Goal: Task Accomplishment & Management: Manage account settings

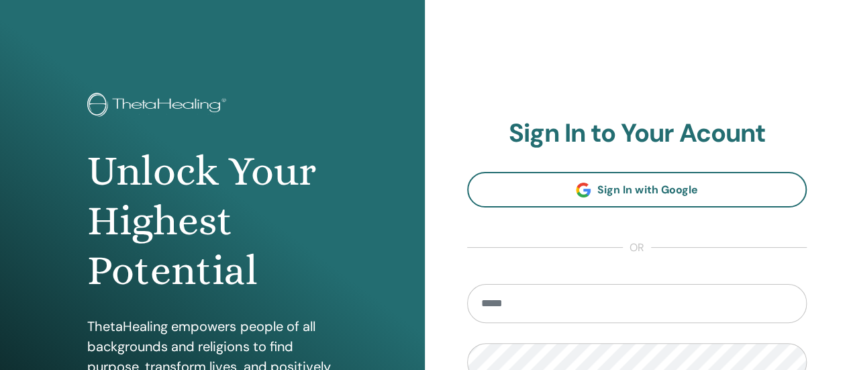
type input "**********"
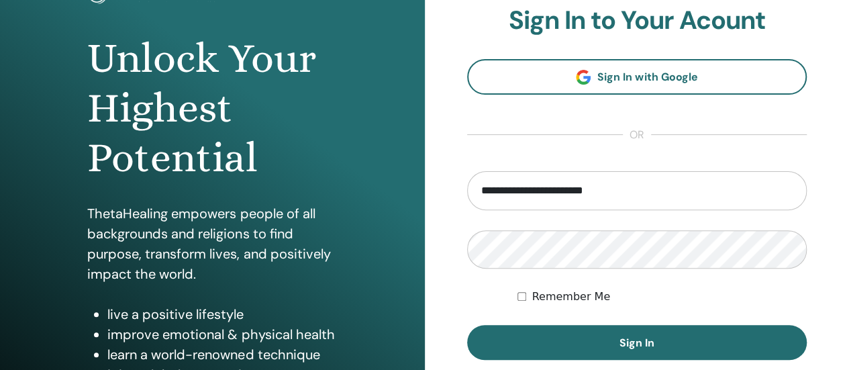
scroll to position [122, 0]
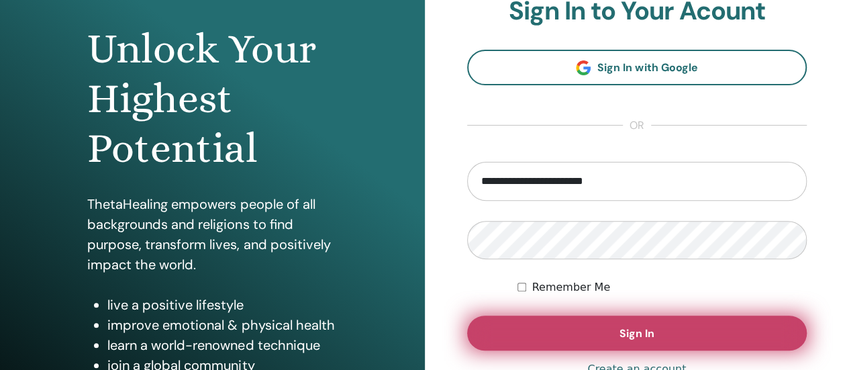
click at [624, 338] on span "Sign In" at bounding box center [637, 333] width 35 height 14
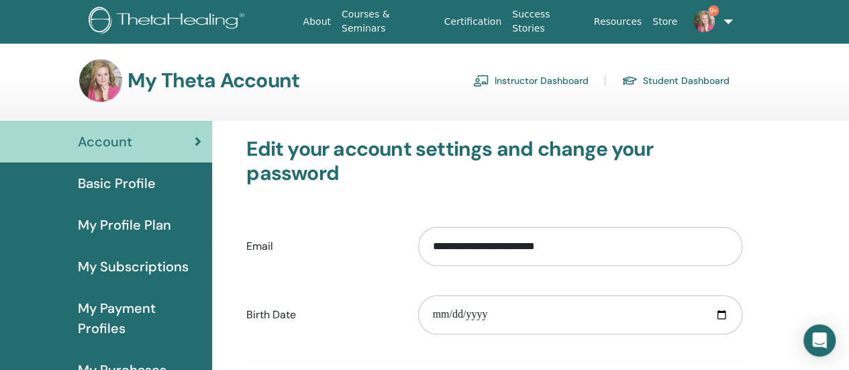
click at [522, 83] on link "Instructor Dashboard" at bounding box center [530, 80] width 115 height 21
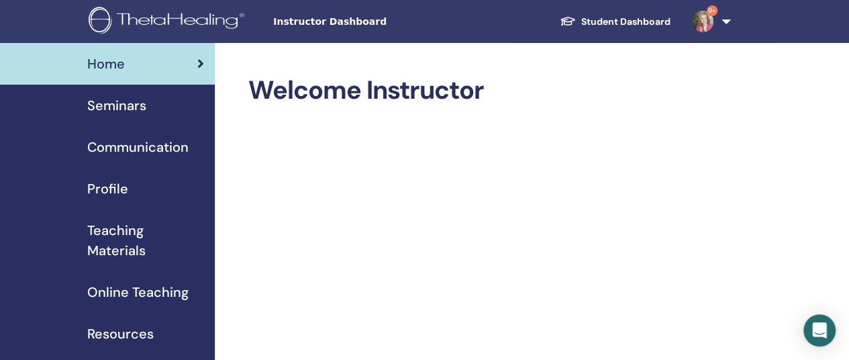
click at [126, 107] on span "Seminars" at bounding box center [116, 105] width 59 height 20
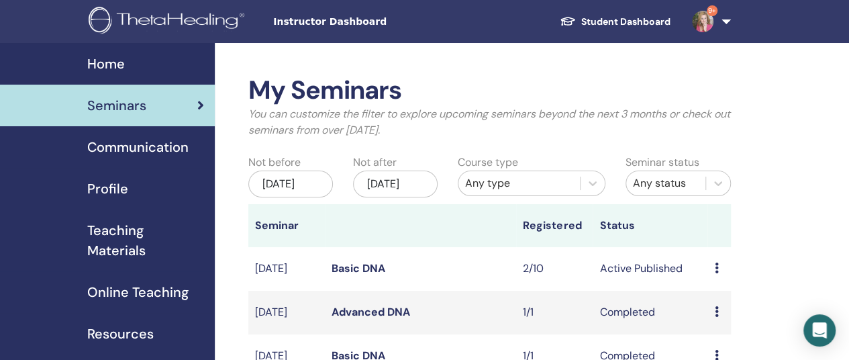
click at [342, 275] on link "Basic DNA" at bounding box center [359, 268] width 54 height 14
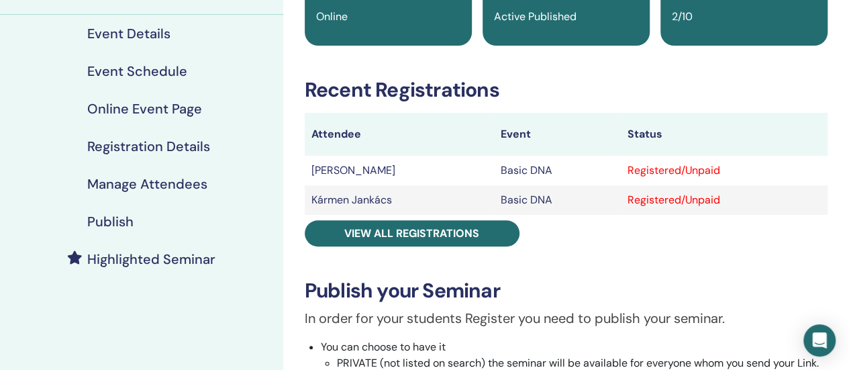
scroll to position [156, 0]
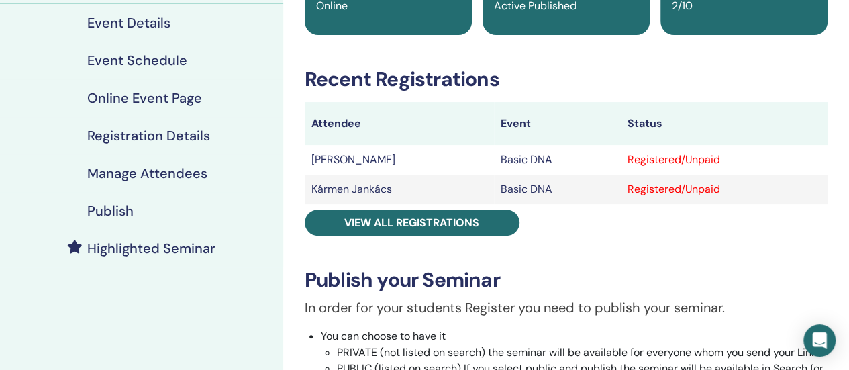
click at [678, 162] on div "Registered/Unpaid" at bounding box center [724, 160] width 193 height 16
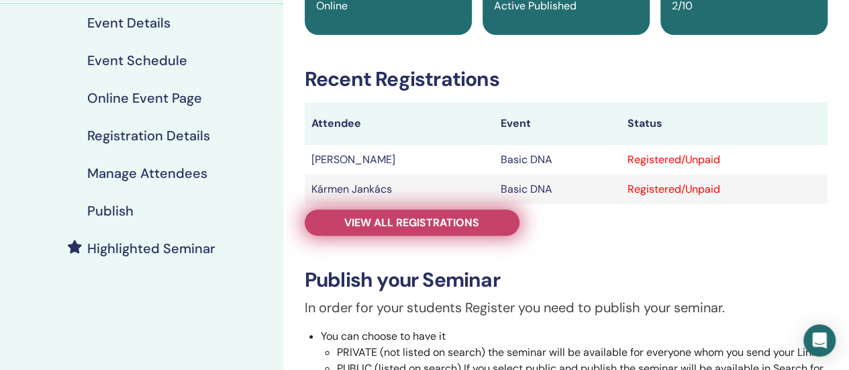
click at [447, 226] on span "View all registrations" at bounding box center [411, 223] width 135 height 14
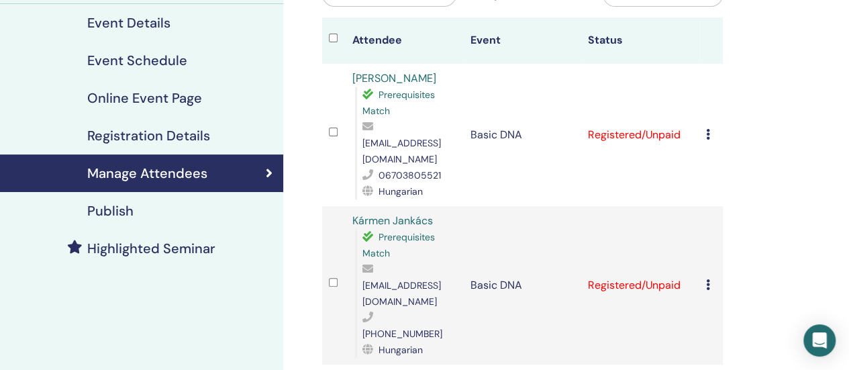
click at [708, 129] on icon at bounding box center [708, 134] width 4 height 11
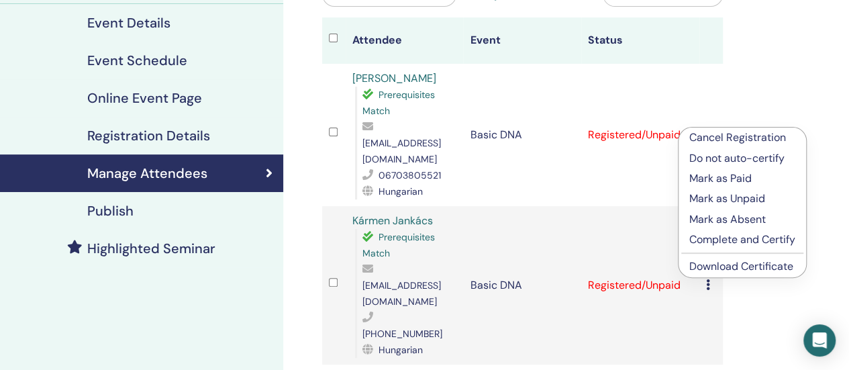
click at [713, 238] on p "Complete and Certify" at bounding box center [743, 240] width 106 height 16
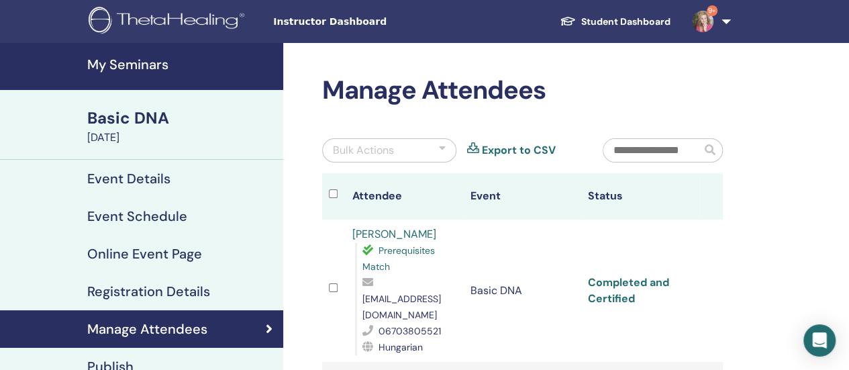
click at [618, 275] on link "Completed and Certified" at bounding box center [628, 290] width 81 height 30
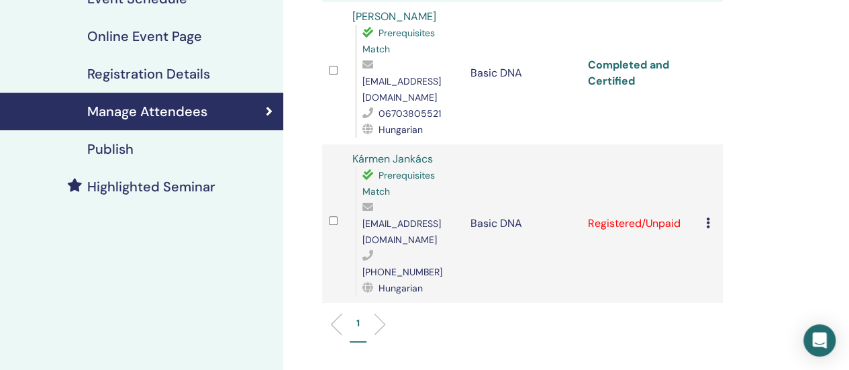
scroll to position [240, 0]
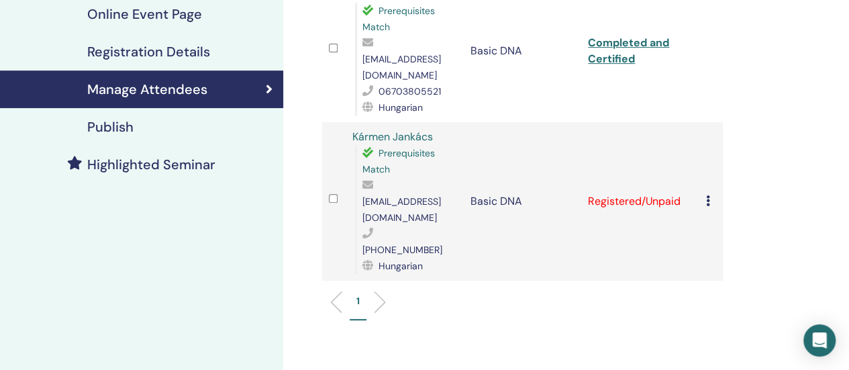
click at [708, 195] on icon at bounding box center [708, 200] width 4 height 11
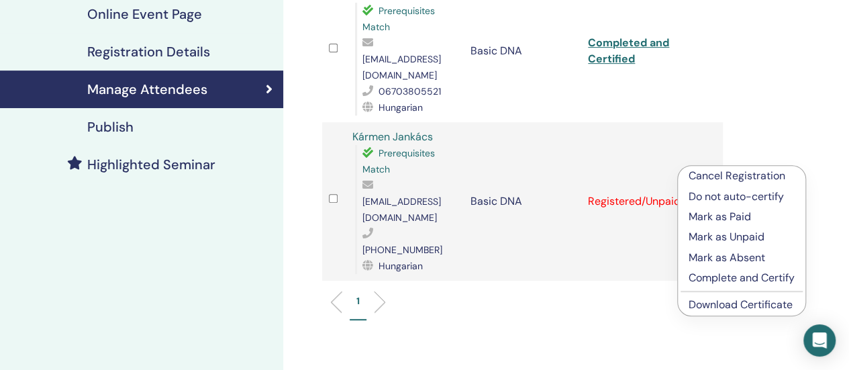
click at [706, 275] on p "Complete and Certify" at bounding box center [742, 278] width 106 height 16
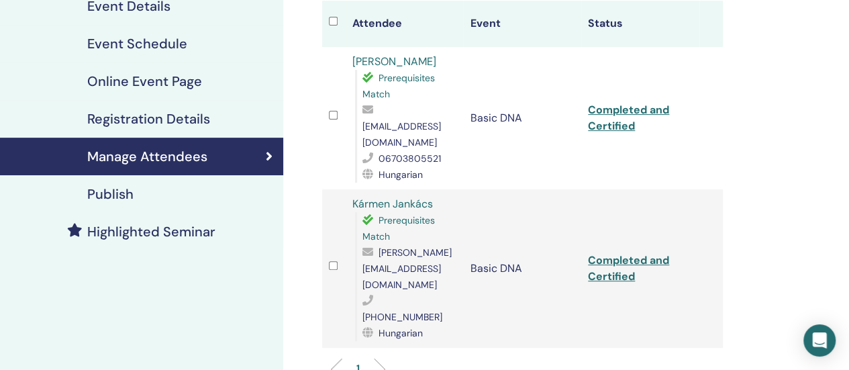
scroll to position [174, 0]
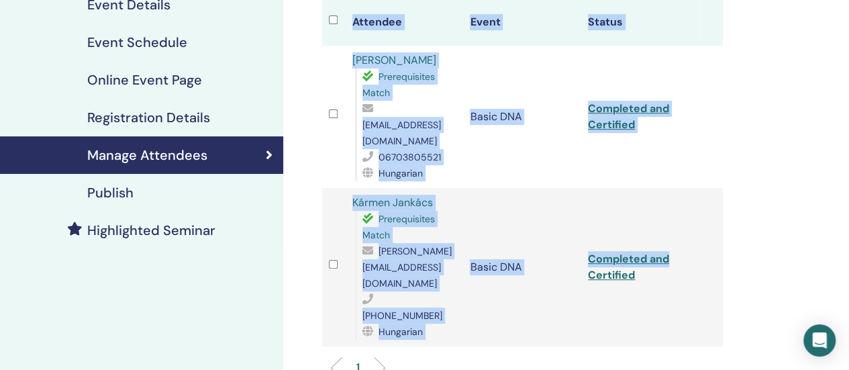
drag, startPoint x: 703, startPoint y: 187, endPoint x: 681, endPoint y: 195, distance: 23.6
click at [681, 195] on div "Manage Attendees Bulk Actions Export to CSV Attendee Event Status Mária Sebők P…" at bounding box center [566, 228] width 566 height 718
click at [604, 252] on link "Completed and Certified" at bounding box center [628, 267] width 81 height 30
